Goal: Navigation & Orientation: Find specific page/section

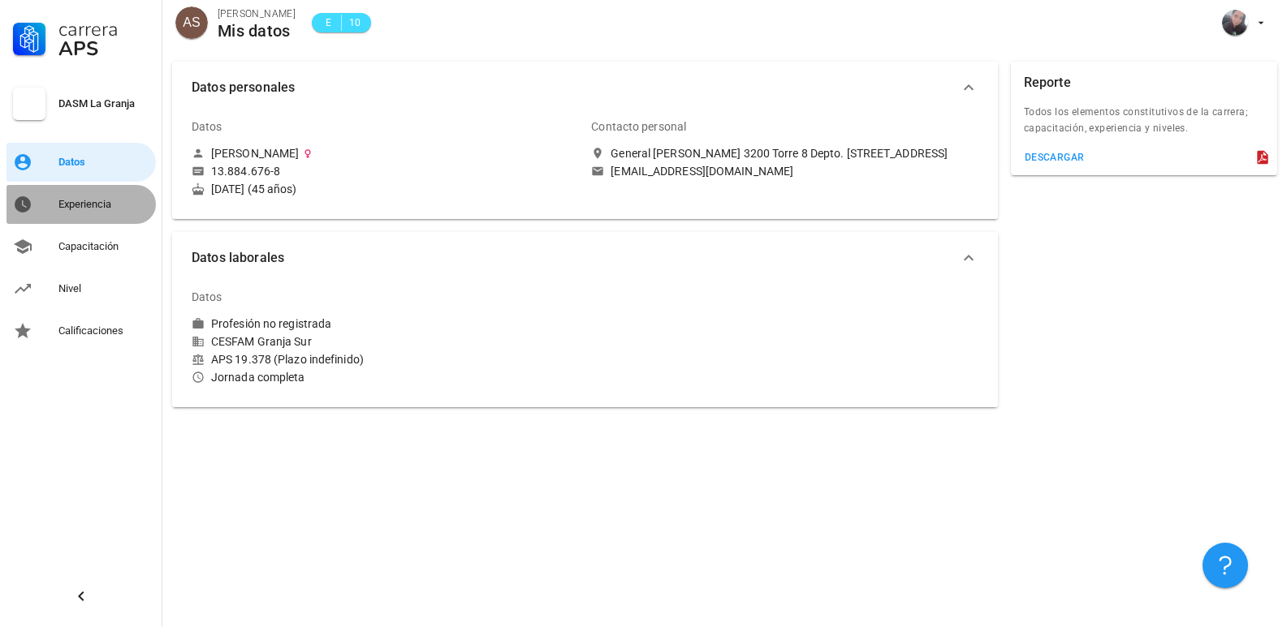
click at [102, 210] on div "Experiencia" at bounding box center [103, 204] width 91 height 13
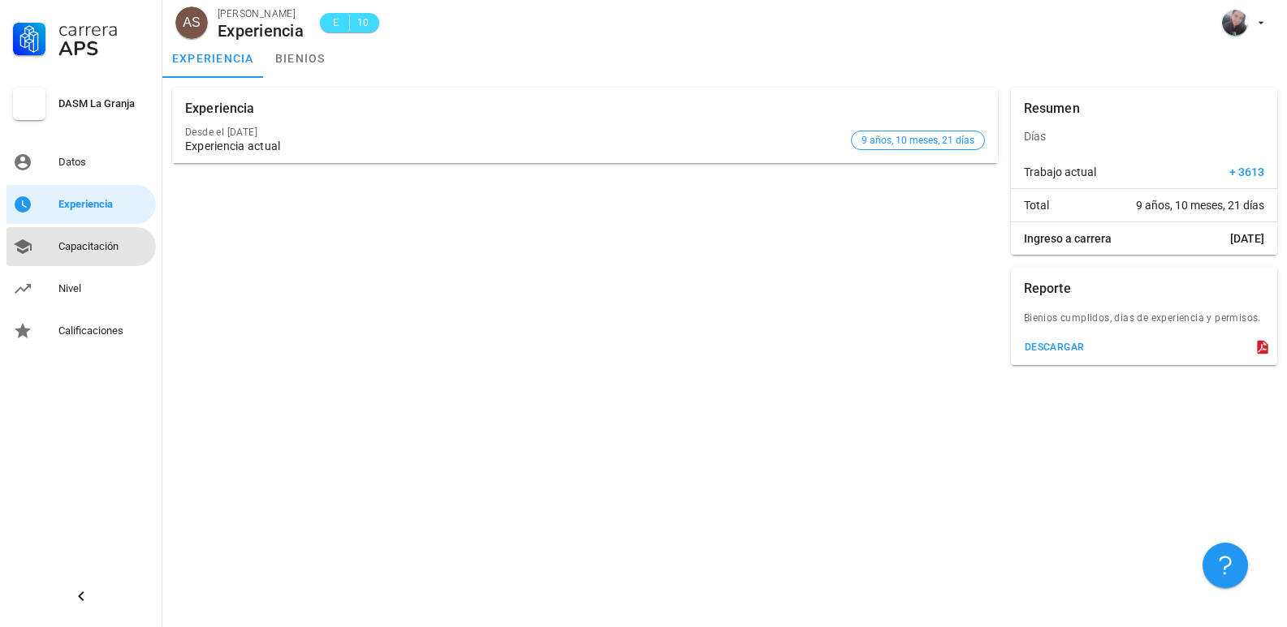
click at [90, 249] on div "Capacitación" at bounding box center [103, 246] width 91 height 13
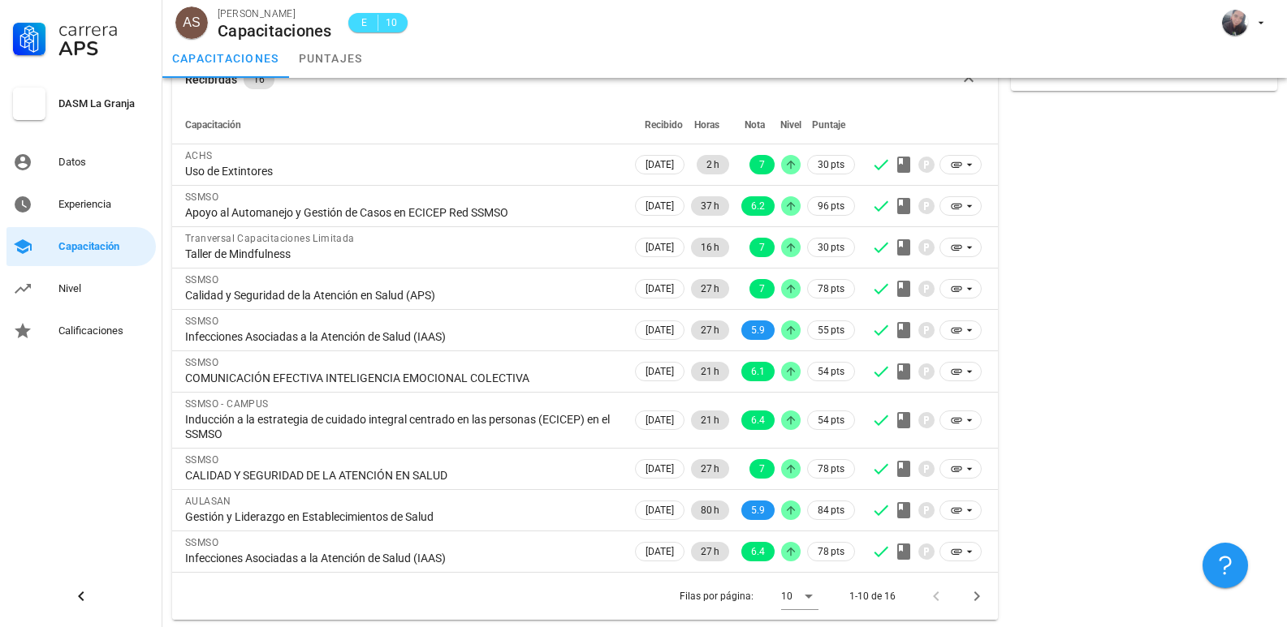
scroll to position [92, 0]
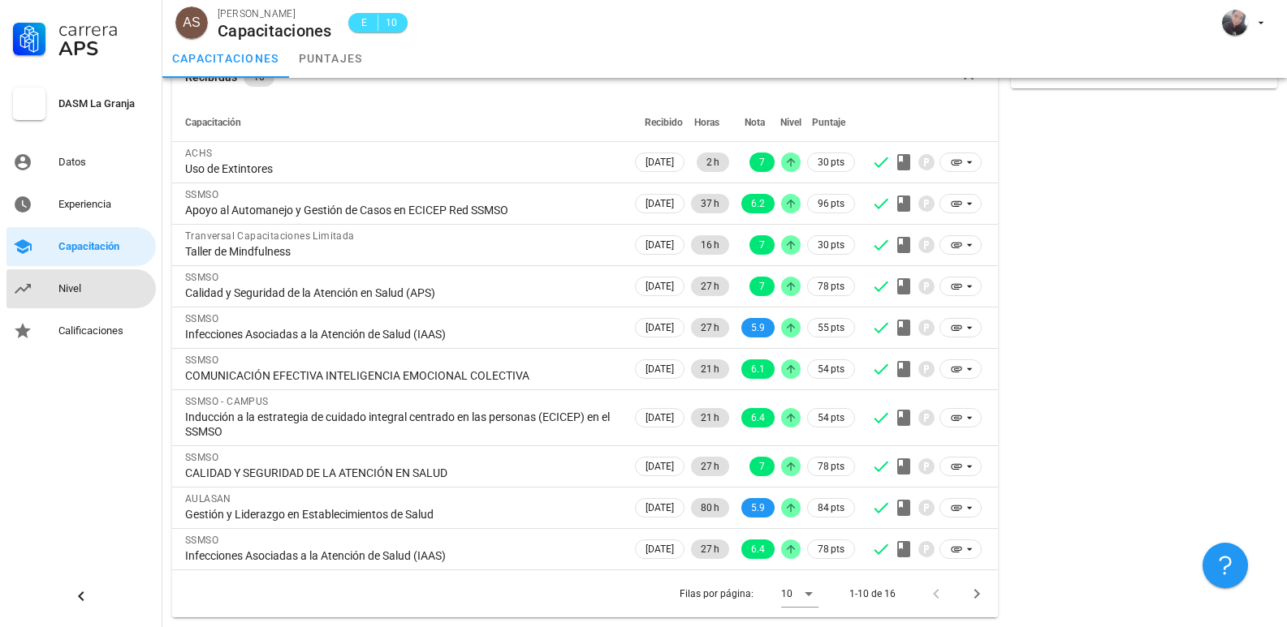
click at [79, 282] on div "Nivel" at bounding box center [103, 288] width 91 height 13
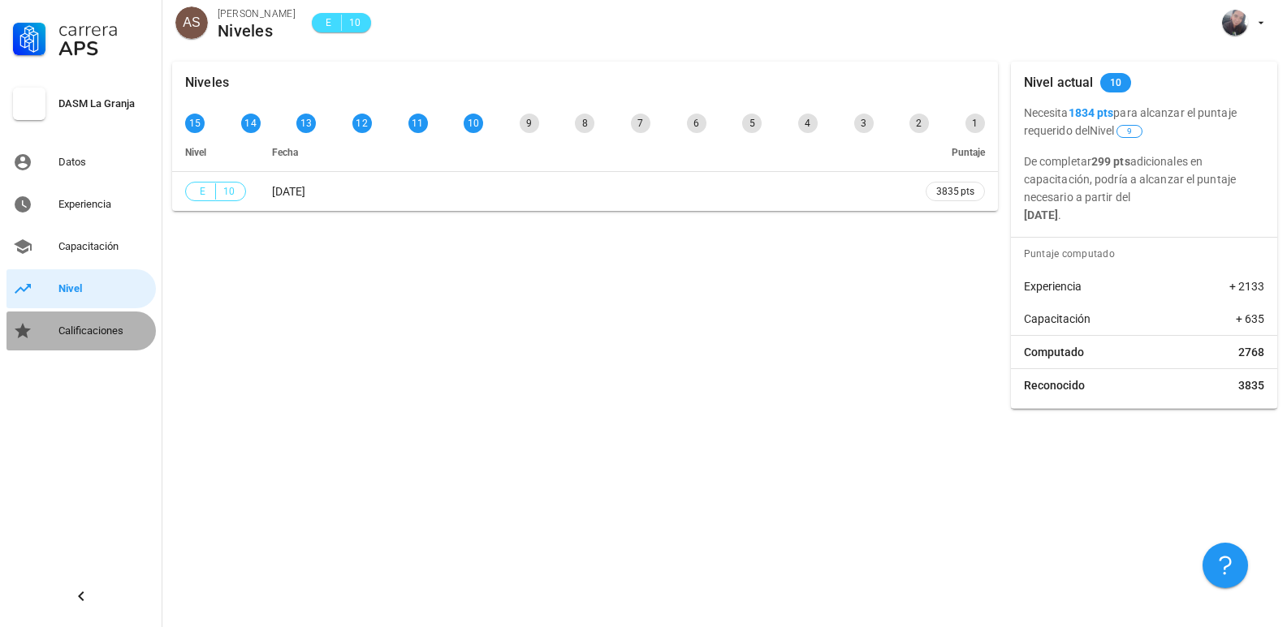
click at [106, 332] on div "Calificaciones" at bounding box center [103, 331] width 91 height 13
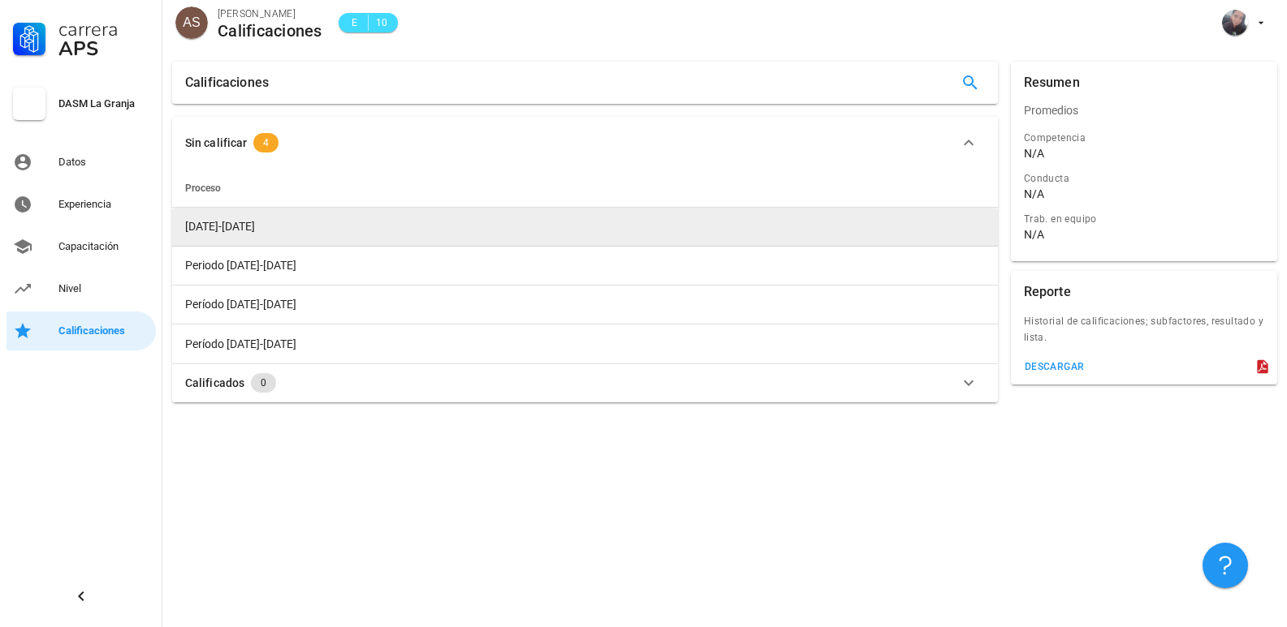
click at [216, 222] on span "[DATE]-[DATE]" at bounding box center [220, 226] width 70 height 13
click at [990, 228] on td "[DATE]-[DATE]" at bounding box center [584, 227] width 825 height 39
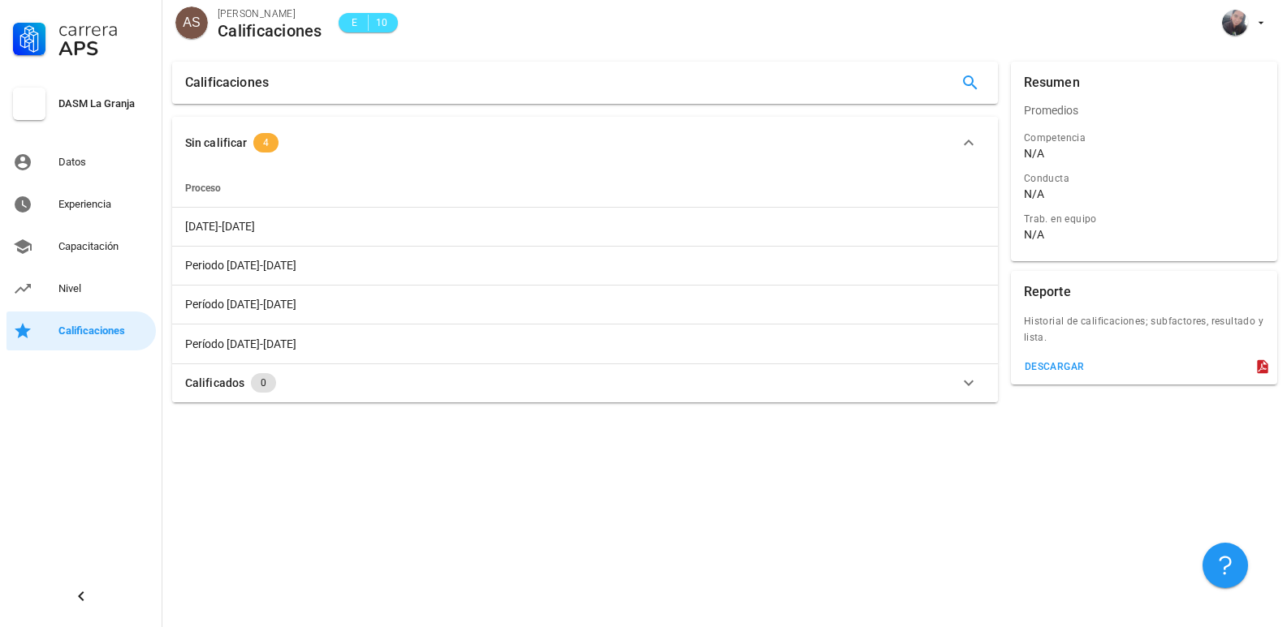
click at [268, 145] on span "4" at bounding box center [265, 142] width 25 height 19
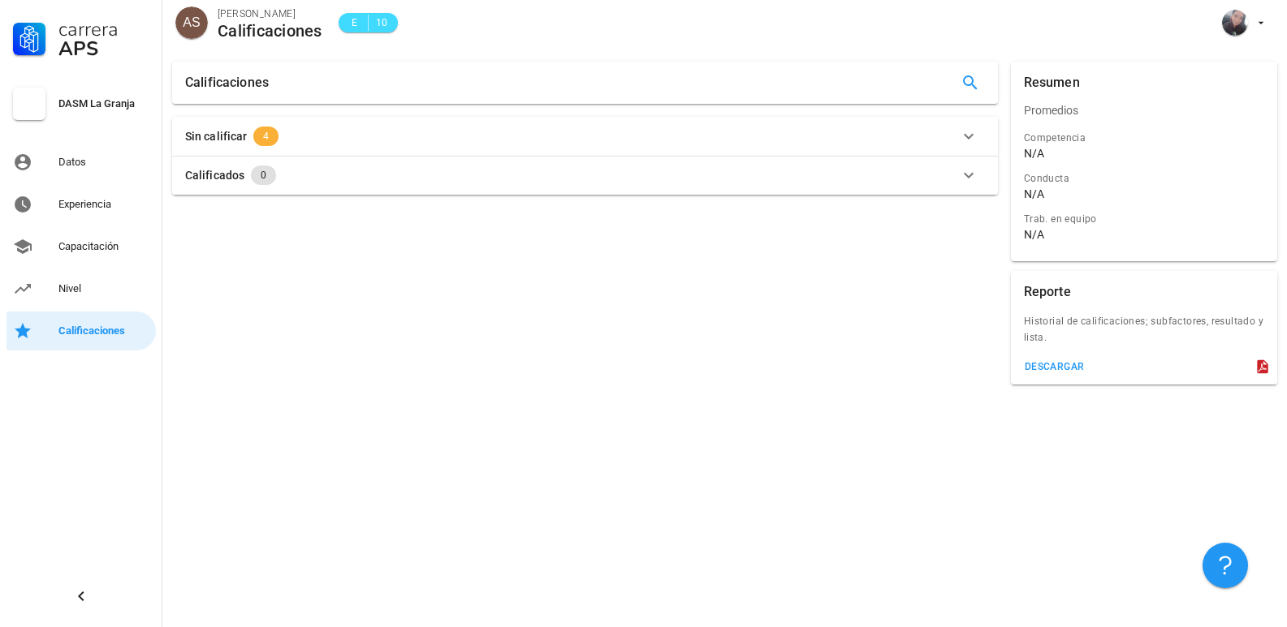
click at [263, 138] on span "4" at bounding box center [266, 136] width 6 height 19
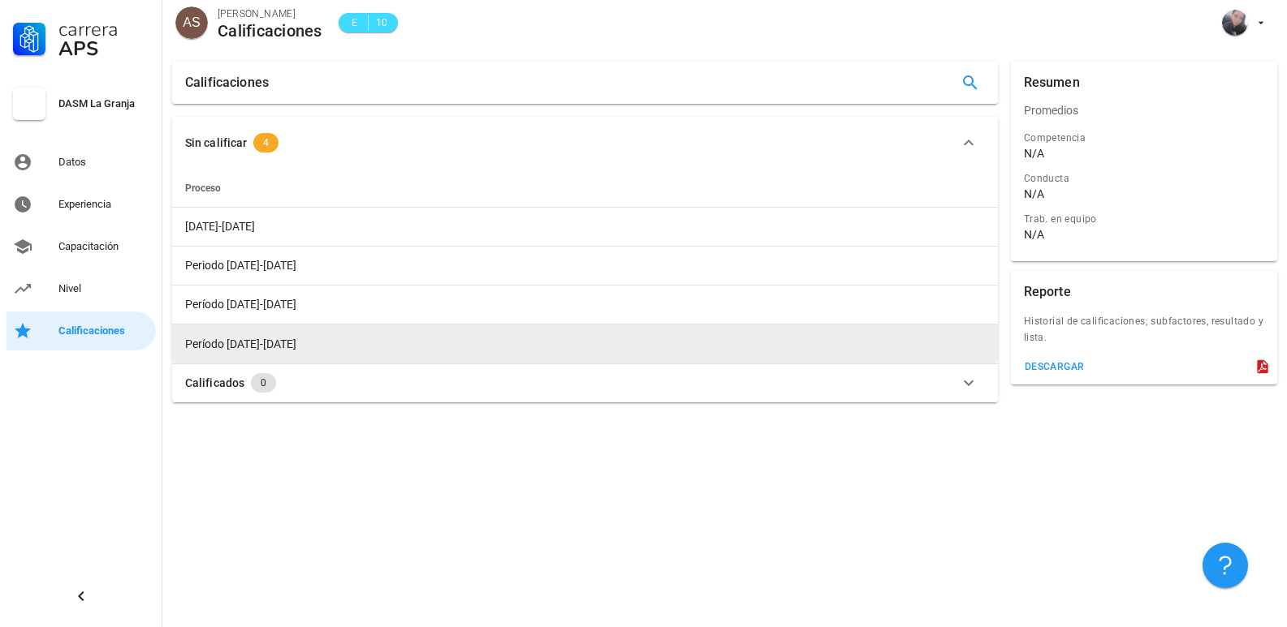
click at [239, 343] on span "Período [DATE]-[DATE]" at bounding box center [240, 344] width 111 height 13
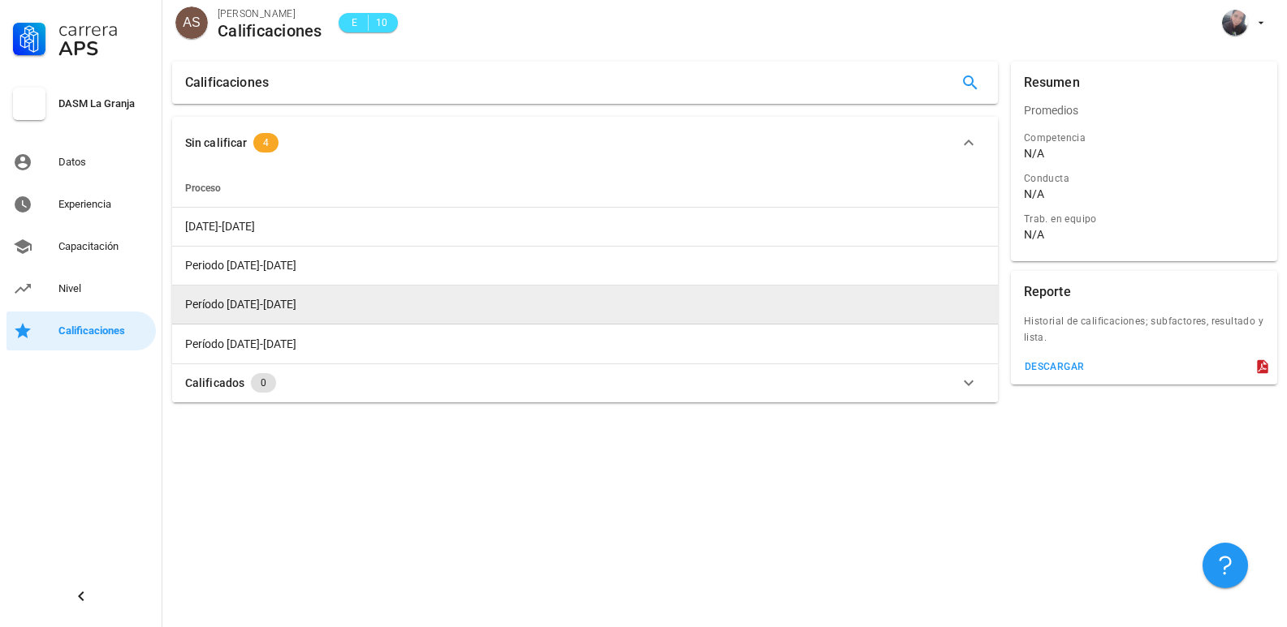
click at [243, 305] on span "Período [DATE]-[DATE]" at bounding box center [240, 304] width 111 height 13
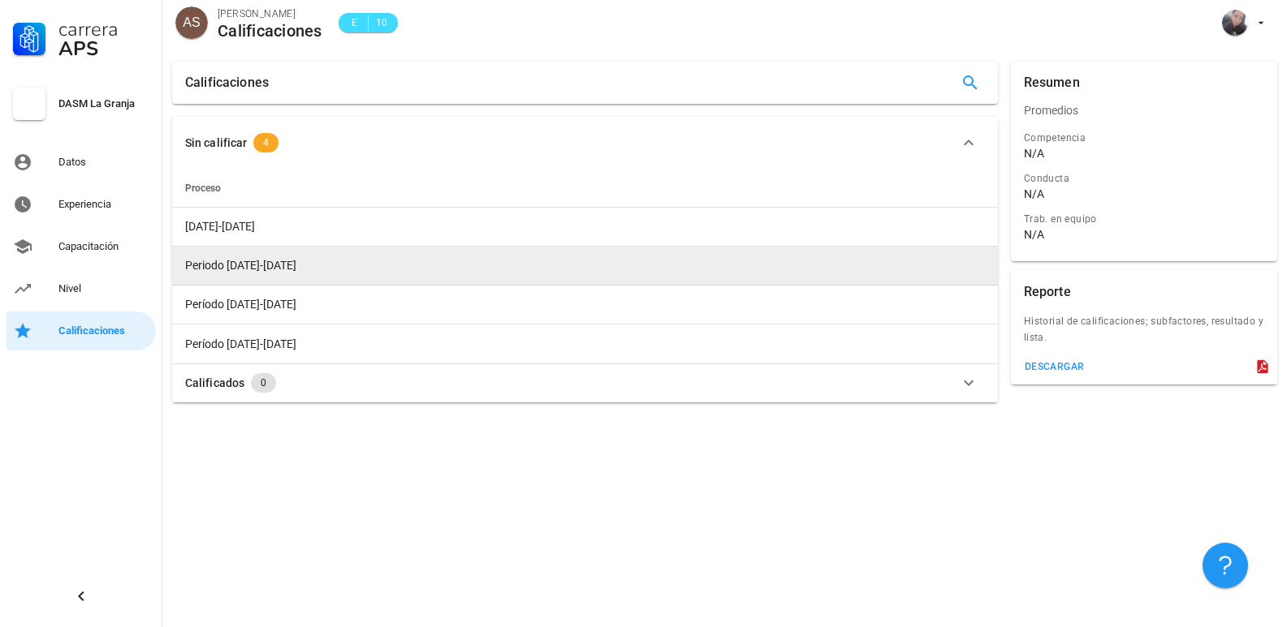
click at [239, 269] on span "Periodo [DATE]-[DATE]" at bounding box center [240, 265] width 111 height 13
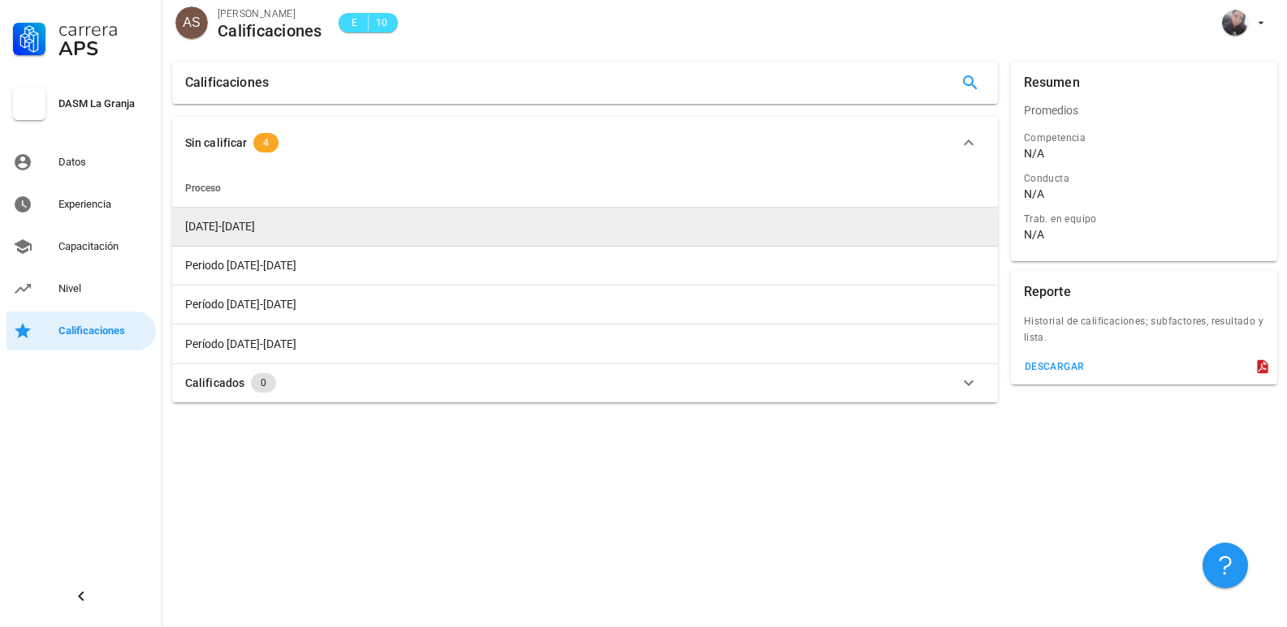
click at [229, 226] on span "[DATE]-[DATE]" at bounding box center [220, 226] width 70 height 13
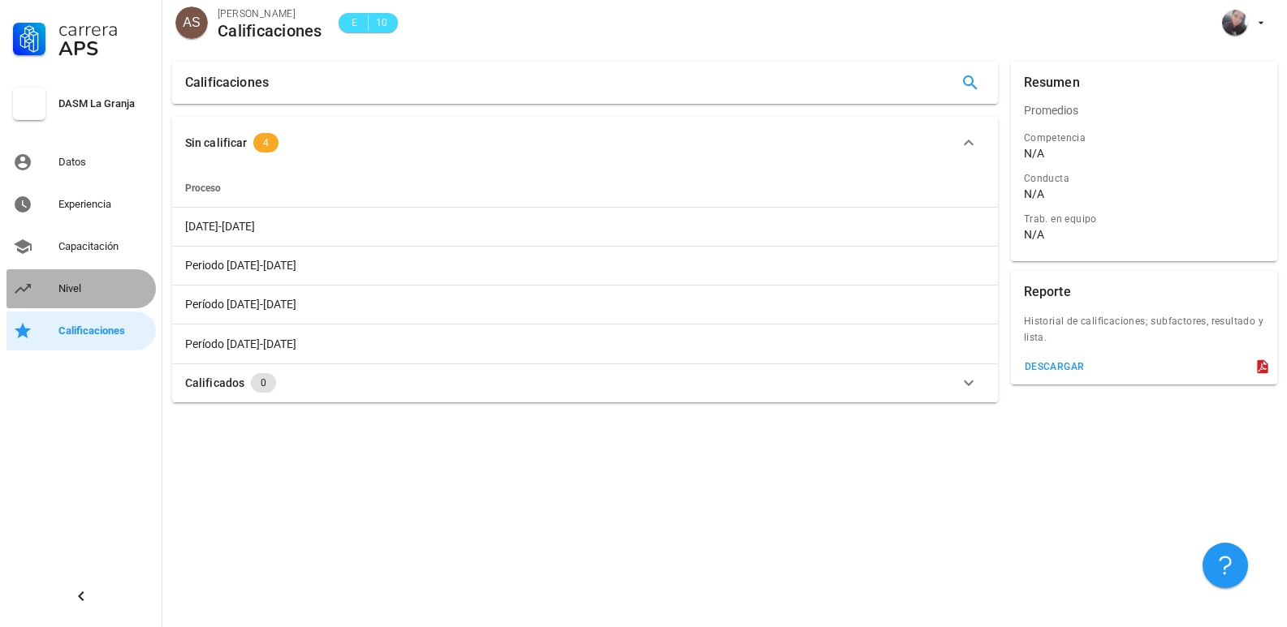
click at [86, 289] on div "Nivel" at bounding box center [103, 288] width 91 height 13
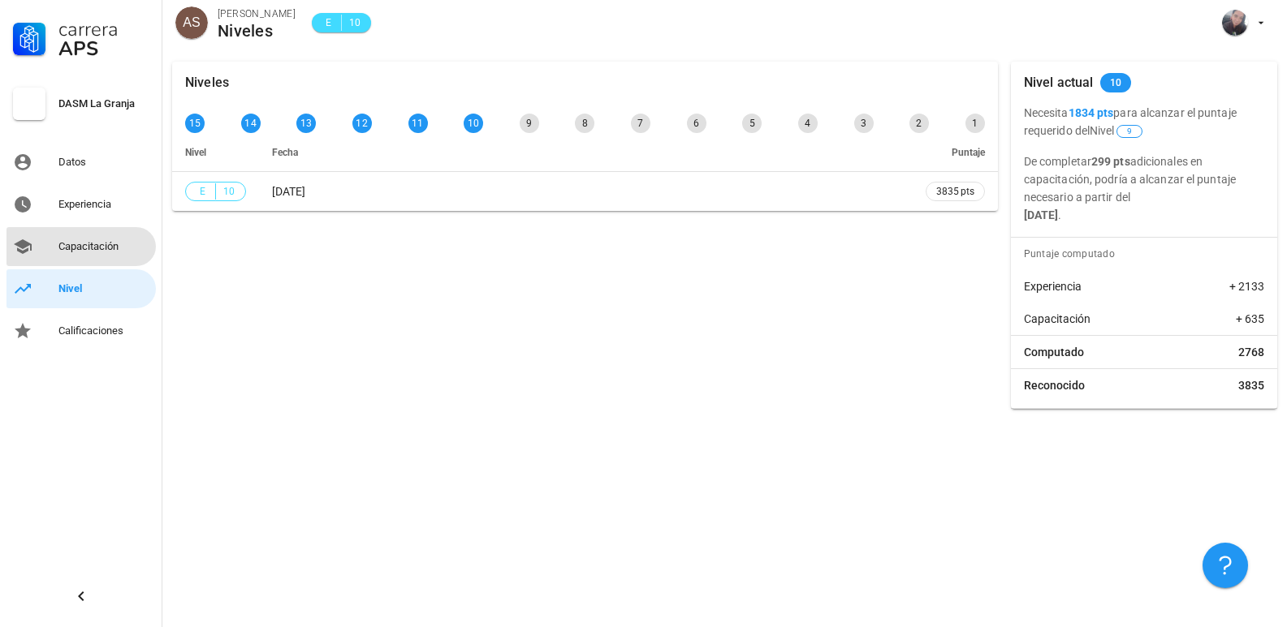
click at [70, 248] on div "Capacitación" at bounding box center [103, 246] width 91 height 13
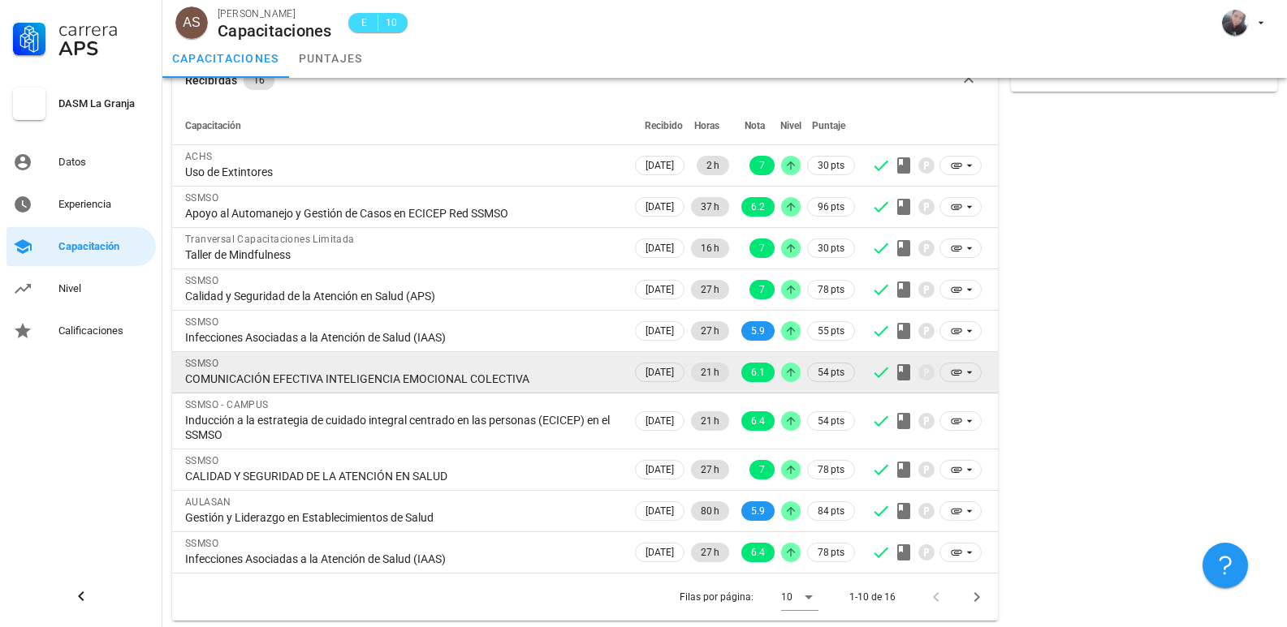
scroll to position [92, 0]
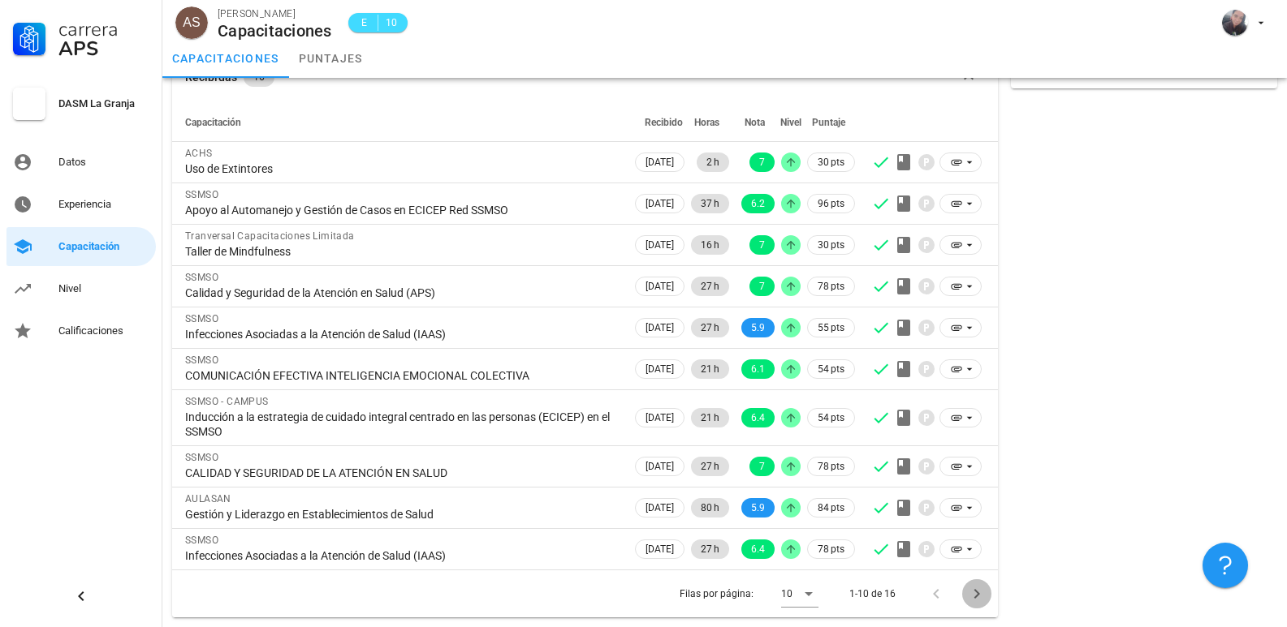
click at [981, 596] on icon "Página siguiente" at bounding box center [976, 593] width 19 height 19
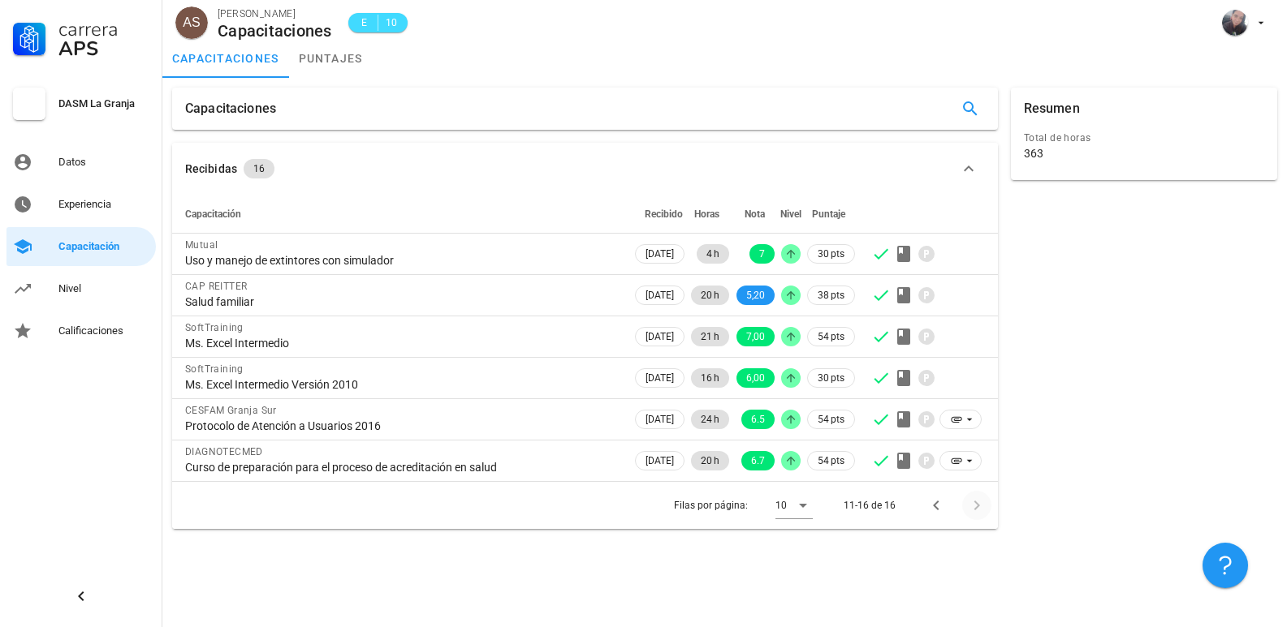
scroll to position [0, 0]
click at [934, 508] on icon "Página anterior" at bounding box center [935, 505] width 19 height 19
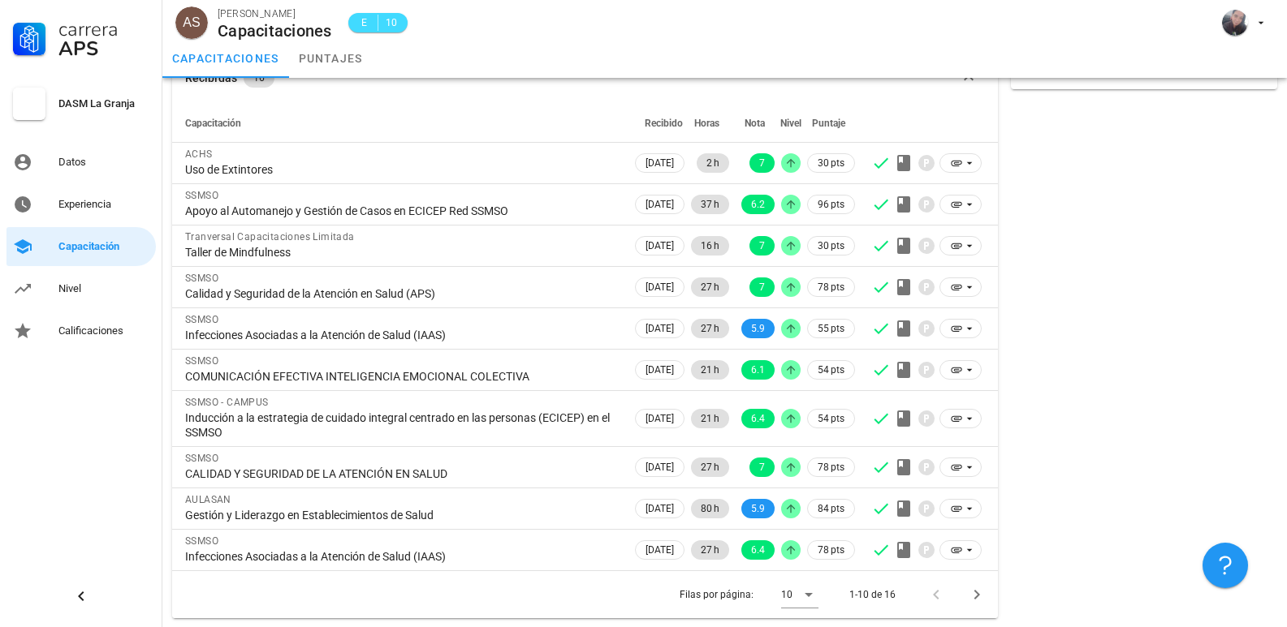
scroll to position [92, 0]
click at [92, 205] on div "Experiencia" at bounding box center [103, 204] width 91 height 13
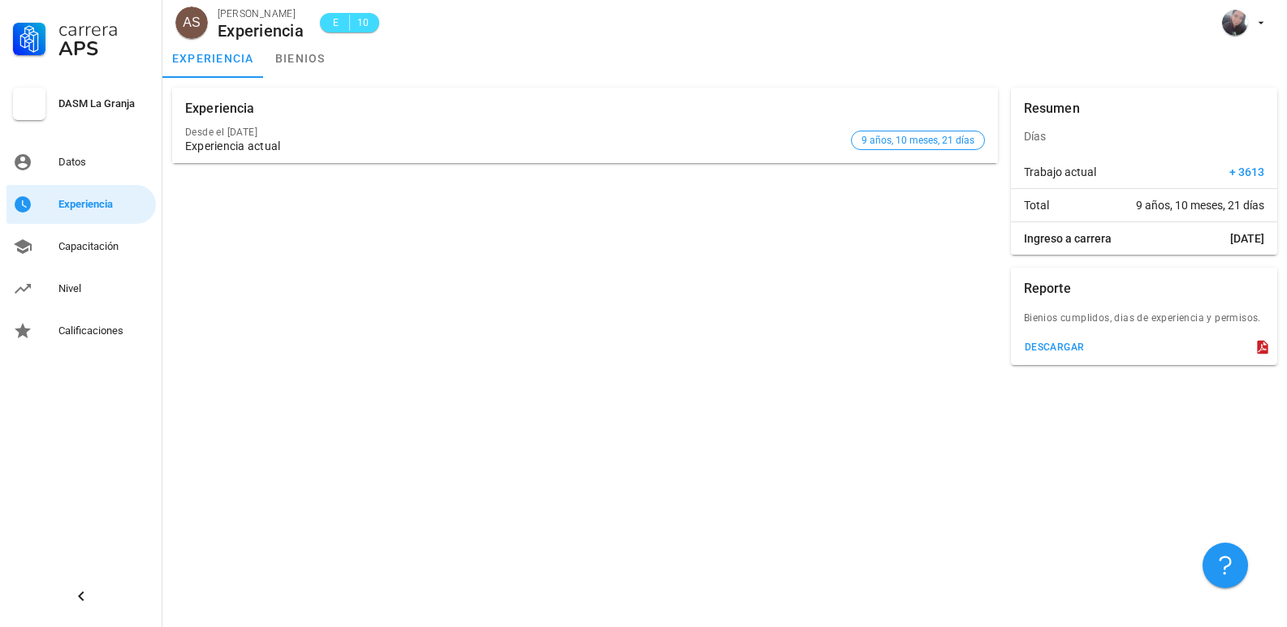
click at [1264, 350] on icon at bounding box center [1262, 347] width 16 height 16
click at [1066, 343] on div "descargar" at bounding box center [1054, 347] width 61 height 11
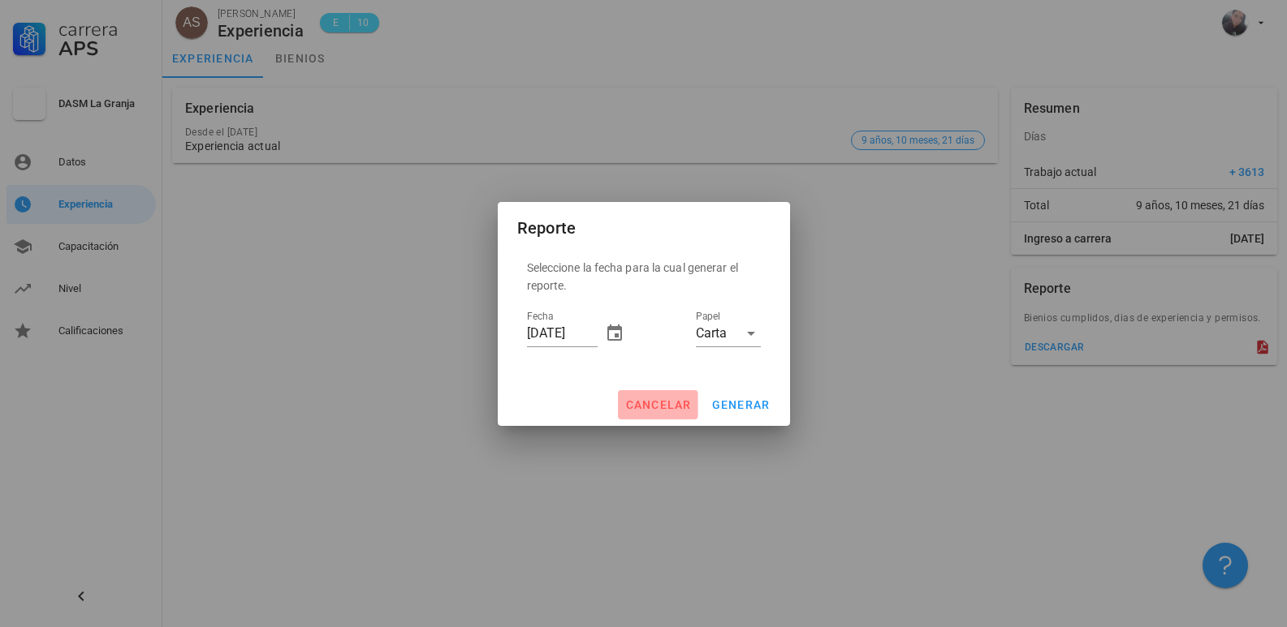
click at [670, 402] on span "cancelar" at bounding box center [657, 405] width 67 height 13
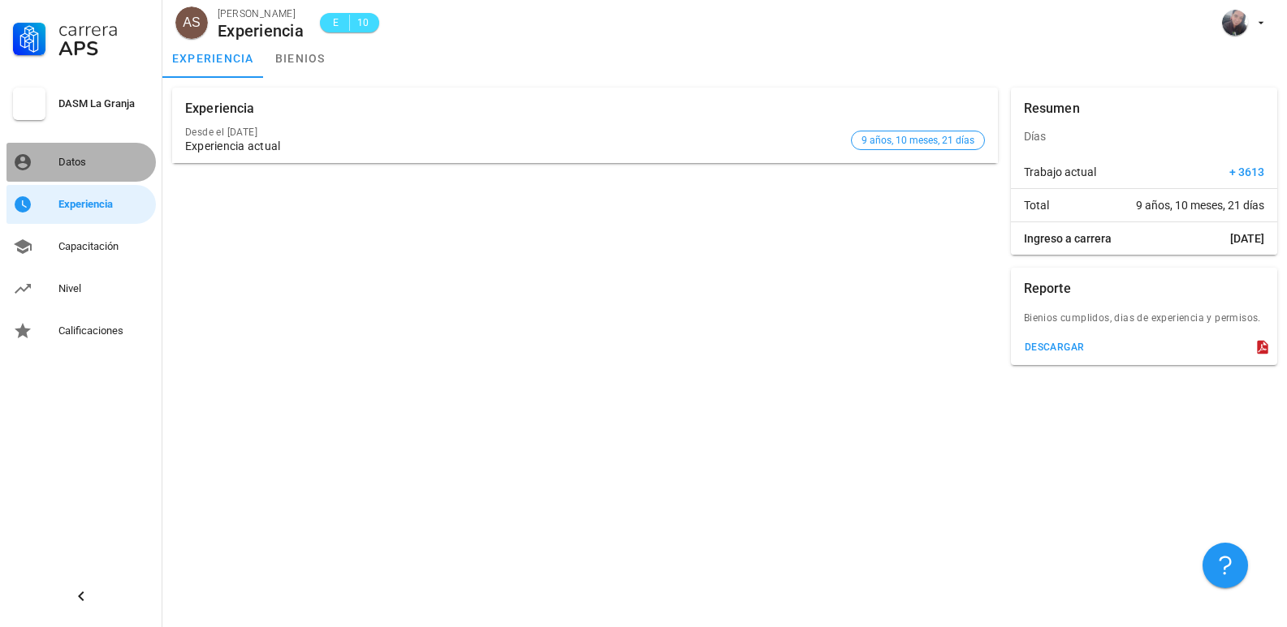
click at [67, 157] on div "Datos" at bounding box center [103, 162] width 91 height 13
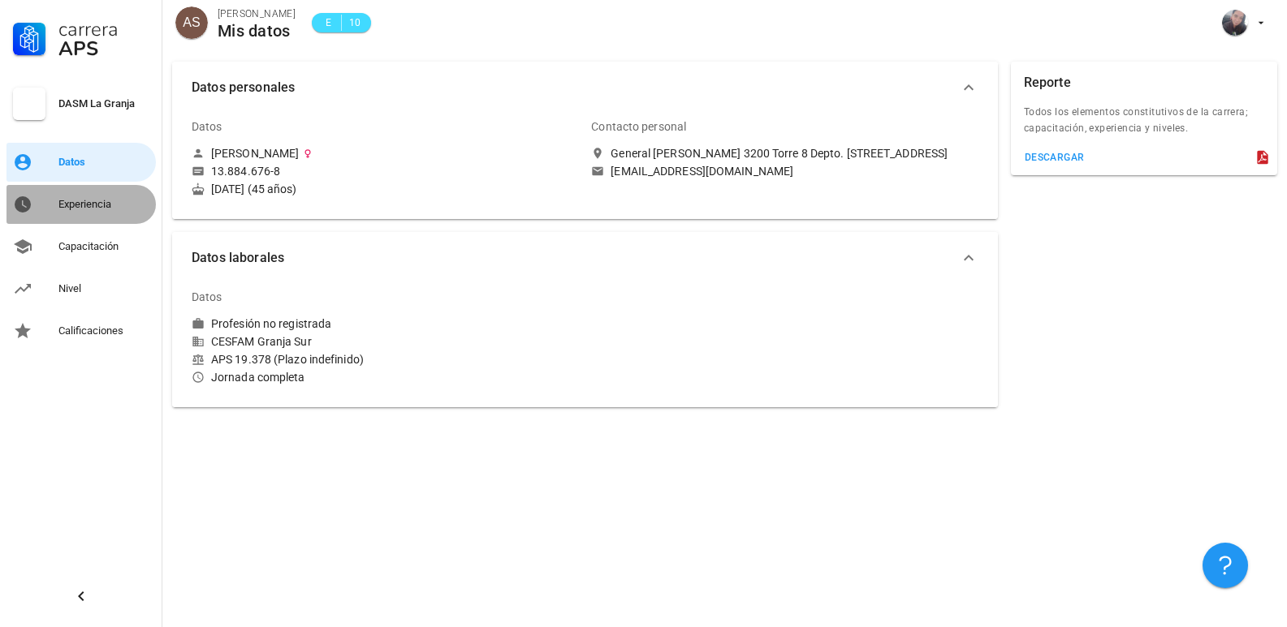
click at [75, 205] on div "Experiencia" at bounding box center [103, 204] width 91 height 13
